Goal: Task Accomplishment & Management: Manage account settings

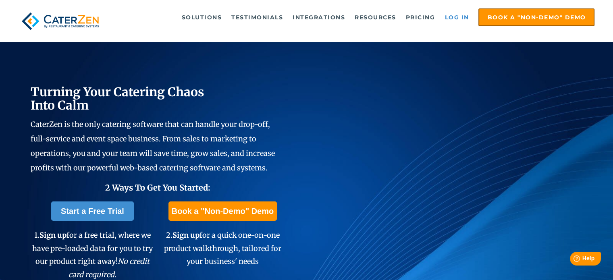
drag, startPoint x: 453, startPoint y: 13, endPoint x: 468, endPoint y: 17, distance: 15.4
click at [453, 14] on link "Log in" at bounding box center [456, 17] width 32 height 16
click at [453, 19] on link "Log in" at bounding box center [456, 17] width 32 height 16
click at [455, 17] on link "Log in" at bounding box center [456, 17] width 32 height 16
